Goal: Find specific page/section: Find specific page/section

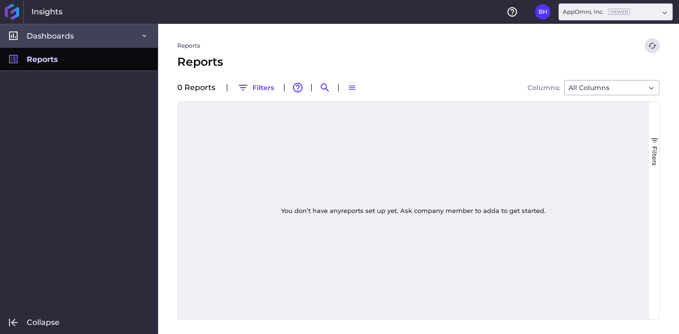
click at [59, 38] on span "Dashboards" at bounding box center [50, 36] width 47 height 10
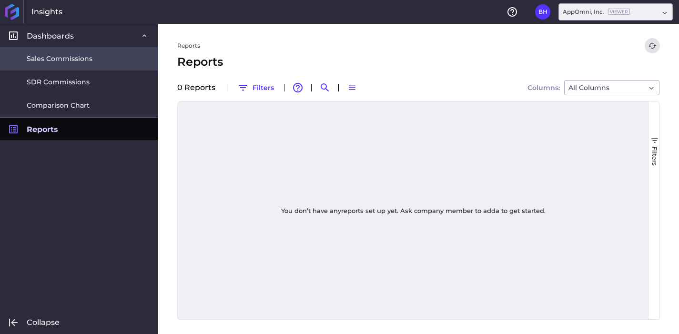
click at [58, 56] on span "Sales Commissions" at bounding box center [60, 59] width 66 height 10
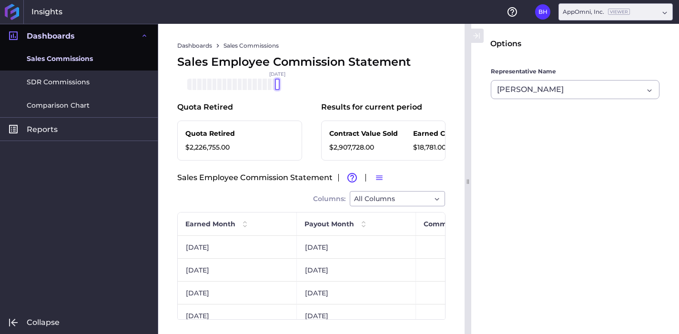
drag, startPoint x: 247, startPoint y: 78, endPoint x: 293, endPoint y: 80, distance: 46.3
click at [293, 80] on div "Sales Employee Commission Statement [DATE] Mar '[DATE] May '[DATE] [DATE] '[DAT…" at bounding box center [311, 76] width 268 height 46
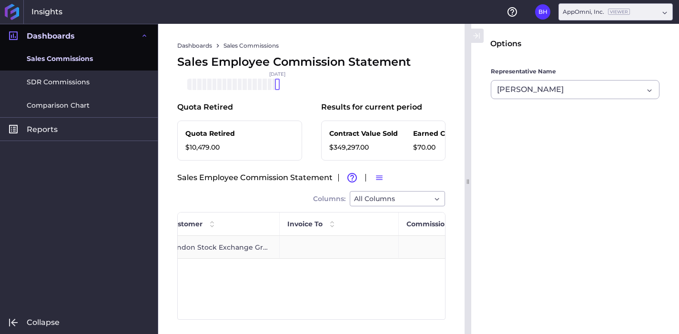
scroll to position [0, 517]
click at [295, 248] on div "Hovd - FY26 - PAP - Tech Partner Teamed" at bounding box center [277, 247] width 119 height 22
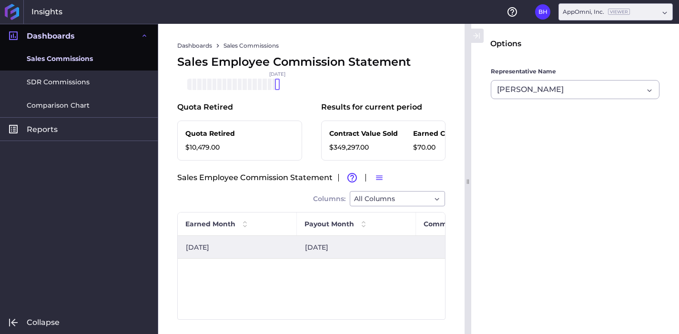
click at [71, 39] on span "Dashboards" at bounding box center [51, 36] width 48 height 10
